Goal: Navigation & Orientation: Find specific page/section

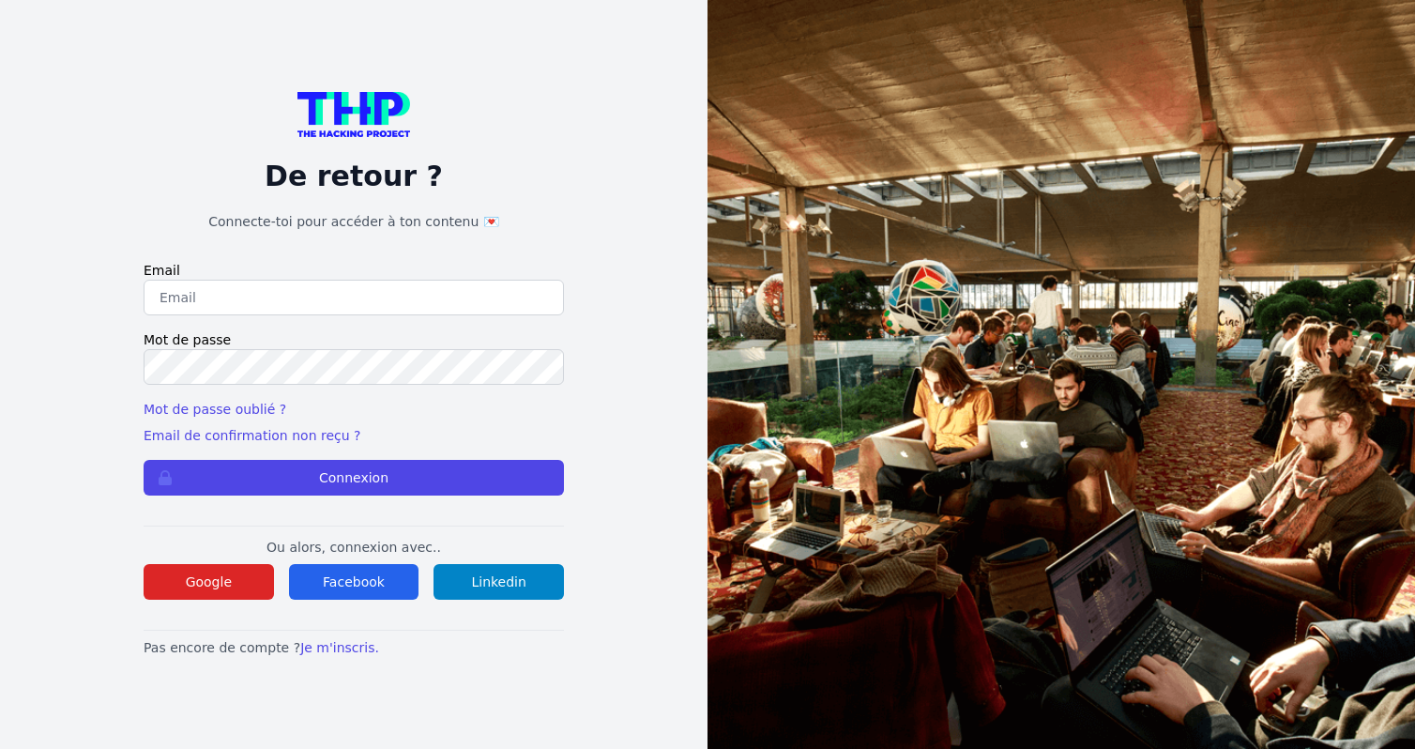
type input "triboutflorian@icloud.com"
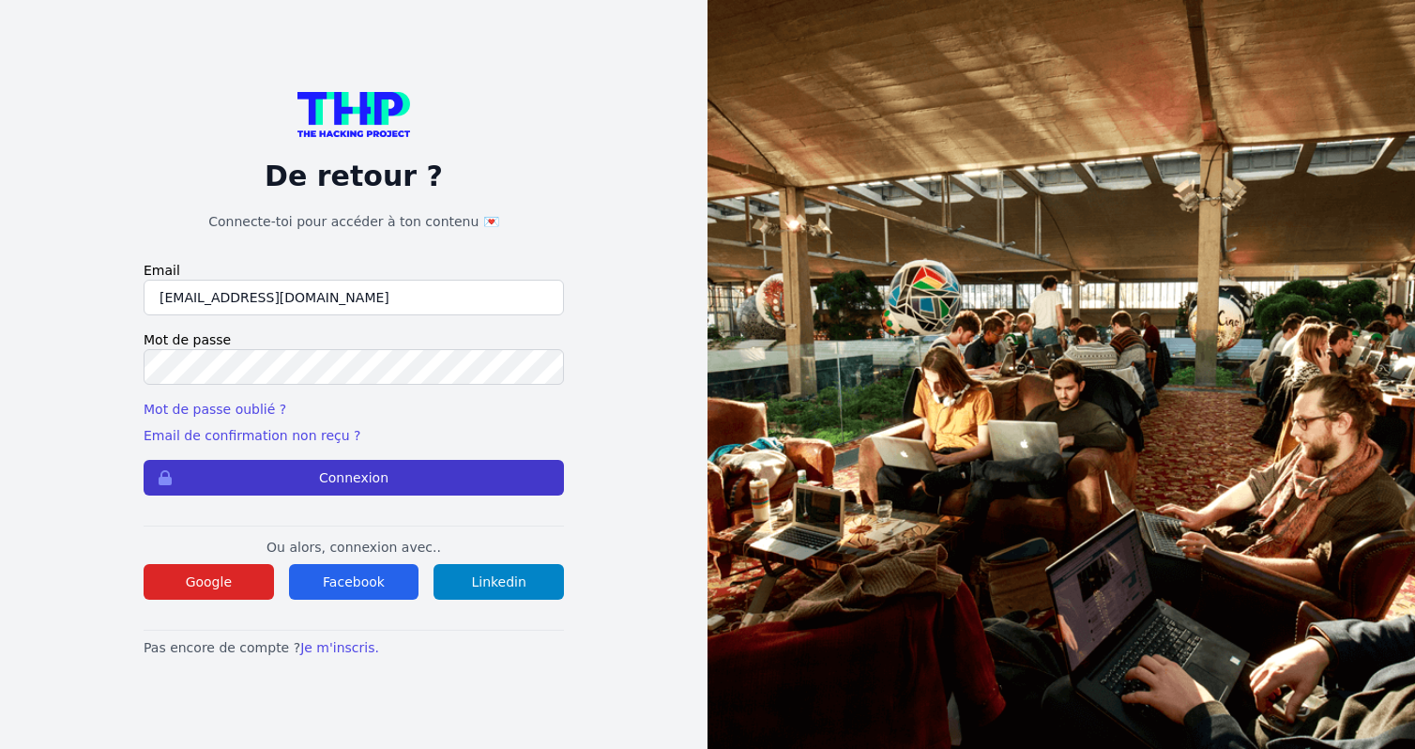
click at [366, 475] on button "Connexion" at bounding box center [354, 478] width 421 height 36
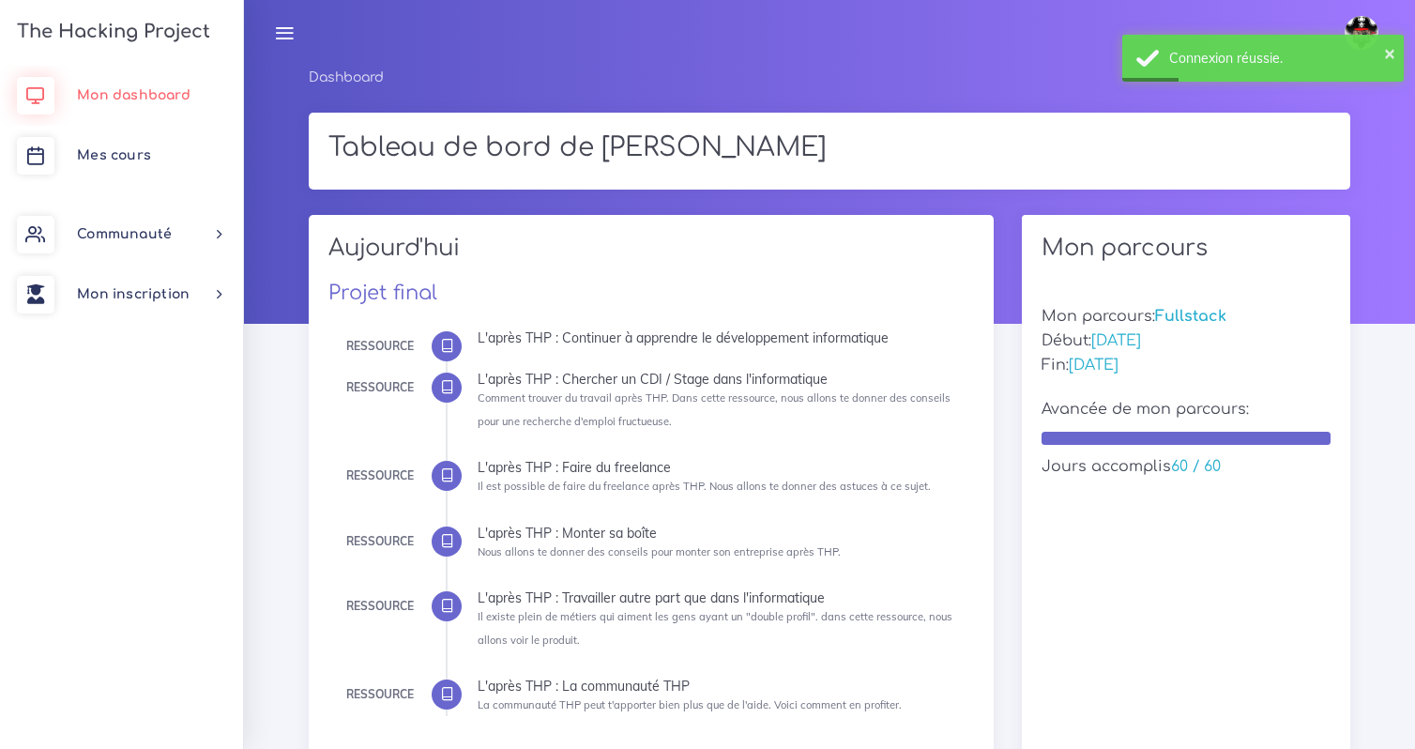
click at [168, 95] on span "Mon dashboard" at bounding box center [134, 95] width 114 height 14
click at [157, 145] on link "Mes cours" at bounding box center [121, 156] width 243 height 60
click at [151, 160] on link "Mes cours" at bounding box center [121, 156] width 243 height 60
click at [147, 157] on span "Mes cours" at bounding box center [114, 155] width 74 height 14
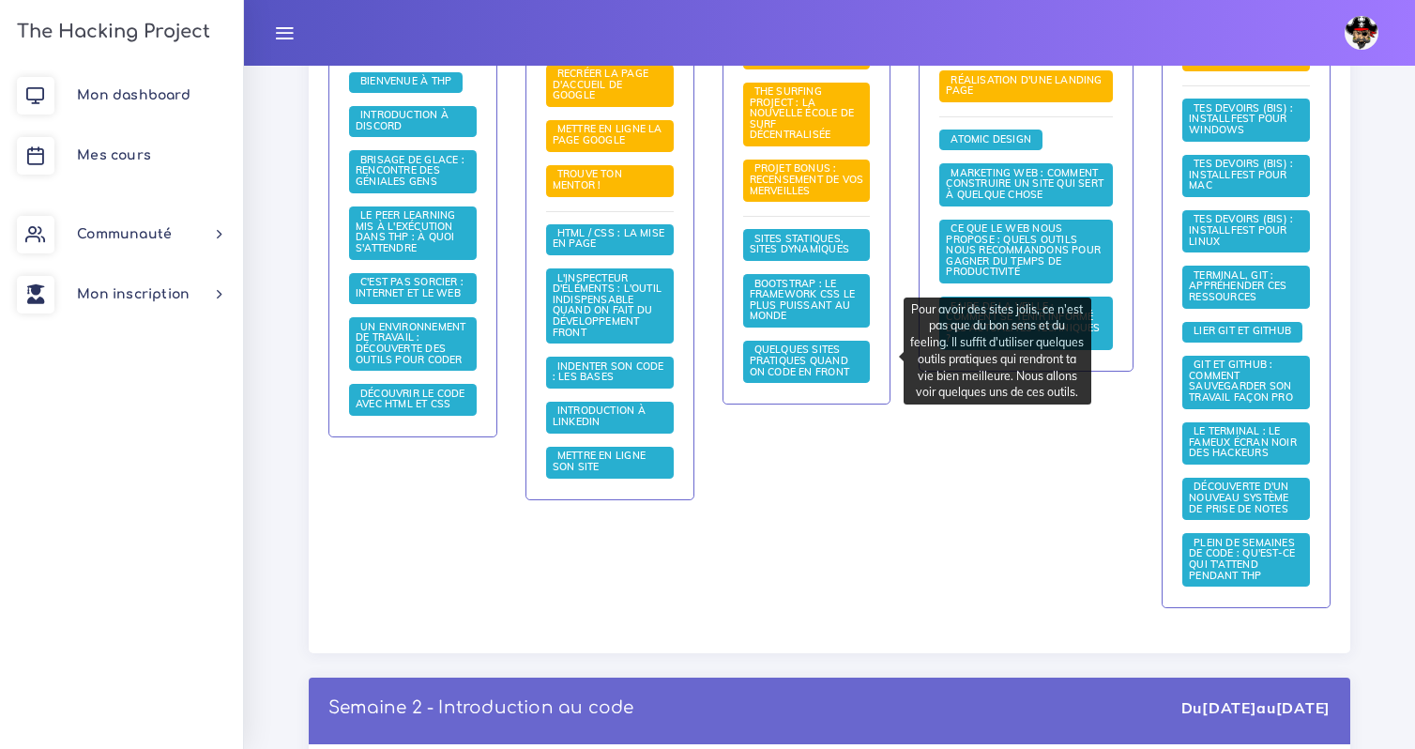
scroll to position [735, 0]
